Goal: Check status: Check status

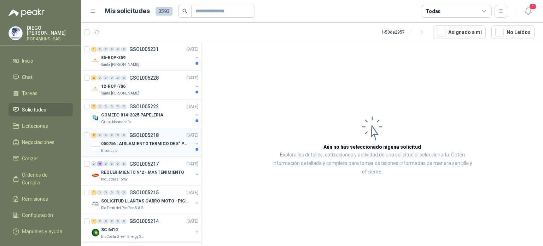
click at [159, 148] on div "Biocirculo" at bounding box center [147, 151] width 92 height 6
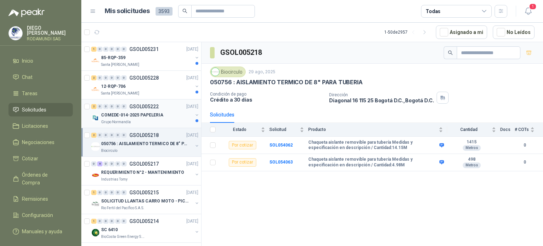
click at [177, 124] on div "Grupo Normandía" at bounding box center [147, 122] width 92 height 6
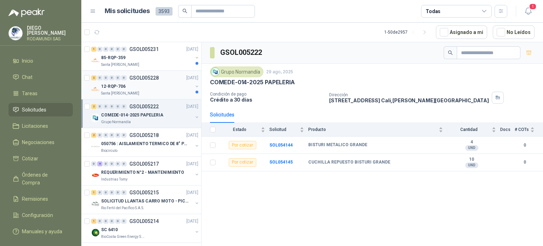
click at [161, 85] on div "12-RQP-706" at bounding box center [147, 86] width 92 height 8
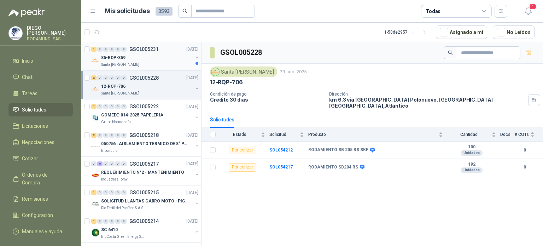
click at [159, 59] on div "85-RQP-359" at bounding box center [147, 57] width 92 height 8
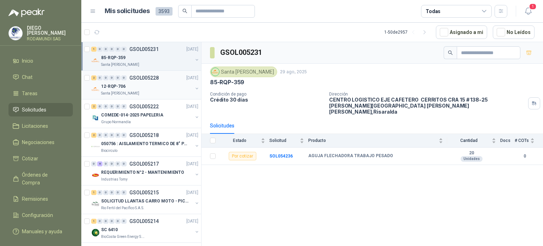
click at [158, 86] on div "12-RQP-706" at bounding box center [147, 86] width 92 height 8
